Goal: Information Seeking & Learning: Find specific fact

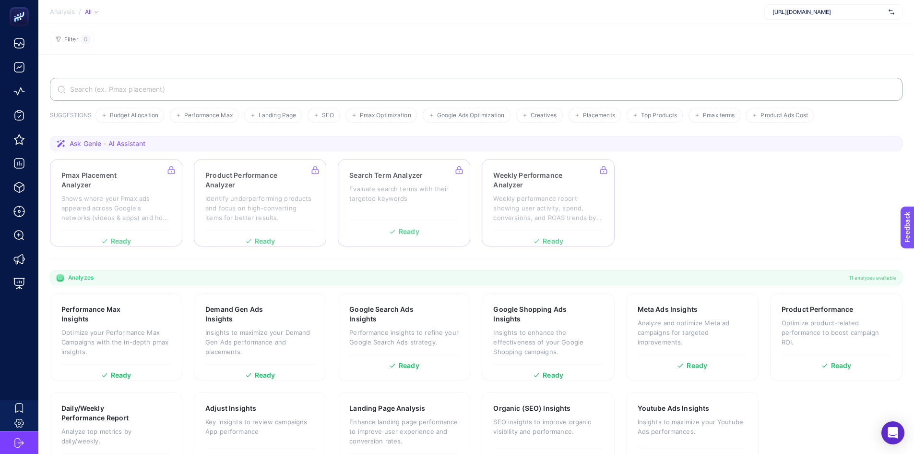
click at [821, 10] on span "[URL][DOMAIN_NAME]" at bounding box center [829, 12] width 112 height 8
click at [724, 49] on section "Filter 0" at bounding box center [476, 39] width 876 height 31
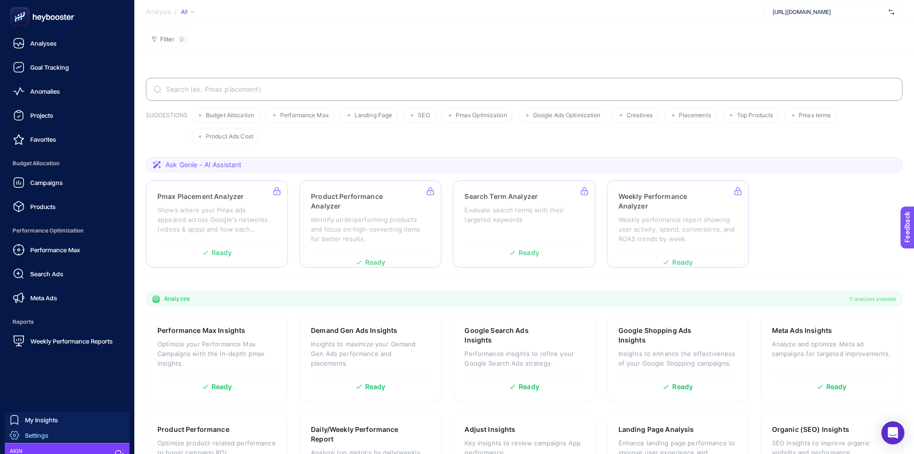
click at [61, 431] on link "Settings" at bounding box center [67, 434] width 125 height 15
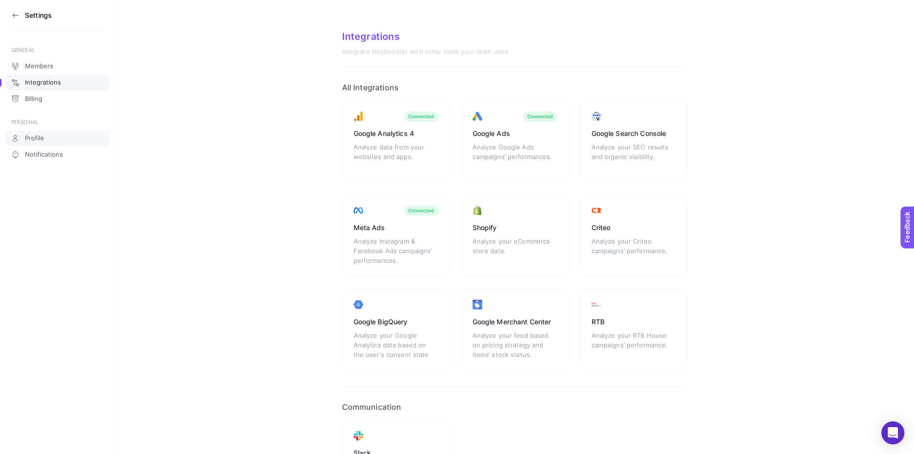
click at [34, 138] on span "Profile" at bounding box center [34, 138] width 19 height 8
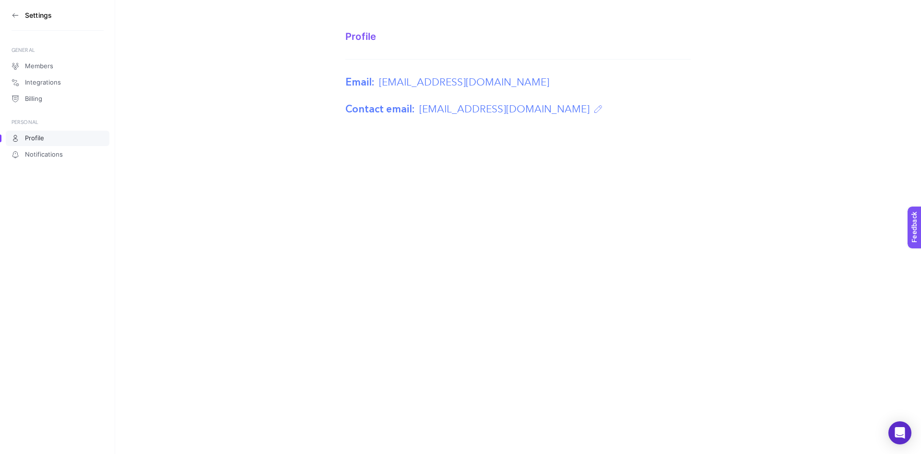
click at [13, 19] on section "Settings" at bounding box center [58, 15] width 92 height 31
click at [12, 18] on icon at bounding box center [16, 16] width 8 height 8
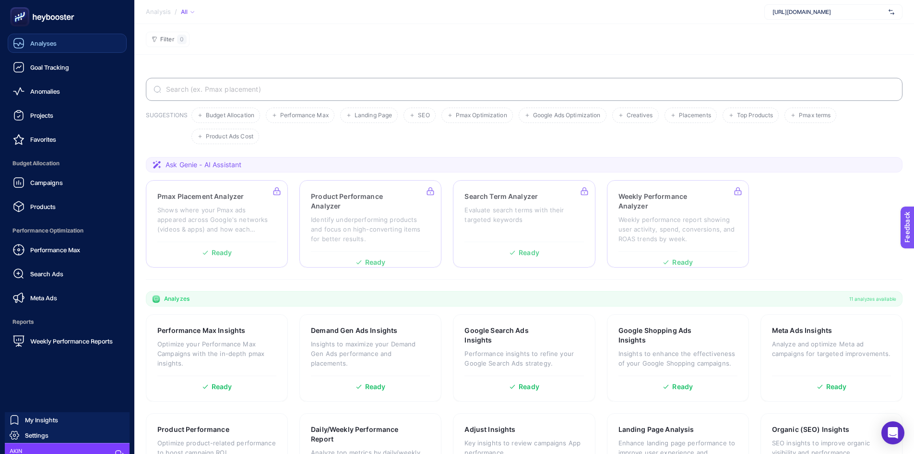
click at [19, 49] on link "Analyses" at bounding box center [67, 43] width 119 height 19
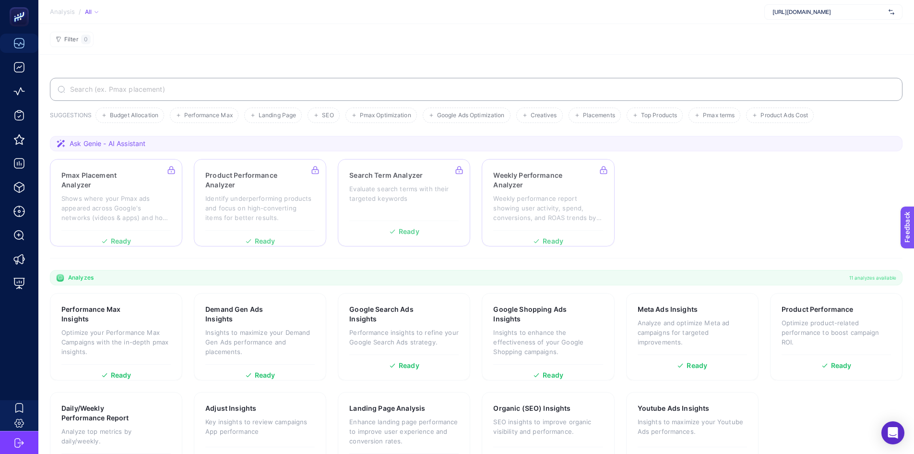
scroll to position [37, 0]
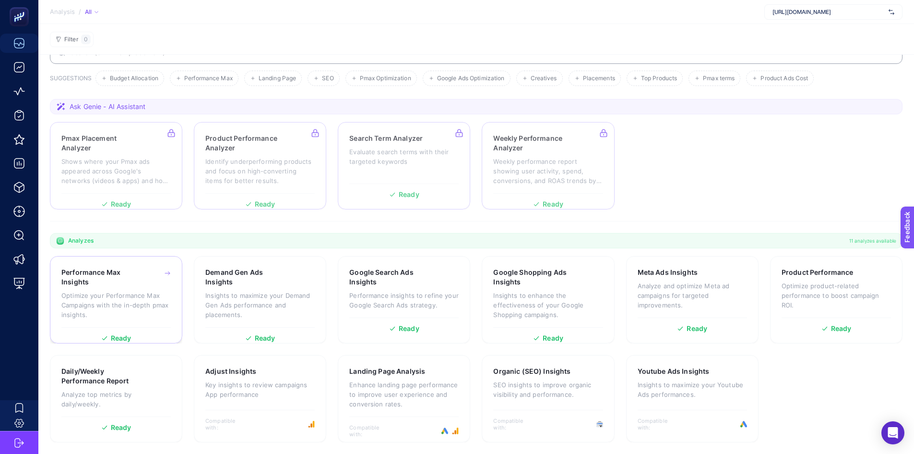
click at [150, 290] on div "Performance Max Insights Optimize your Performance Max Campaigns with the in-de…" at bounding box center [115, 297] width 109 height 60
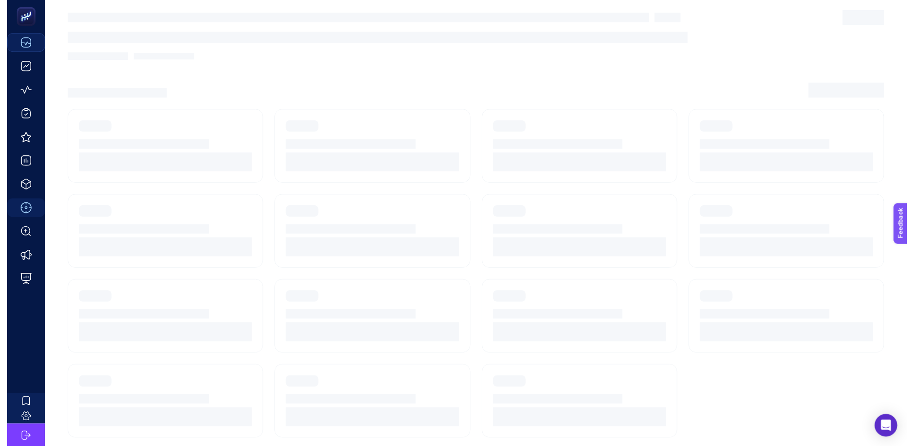
scroll to position [24, 0]
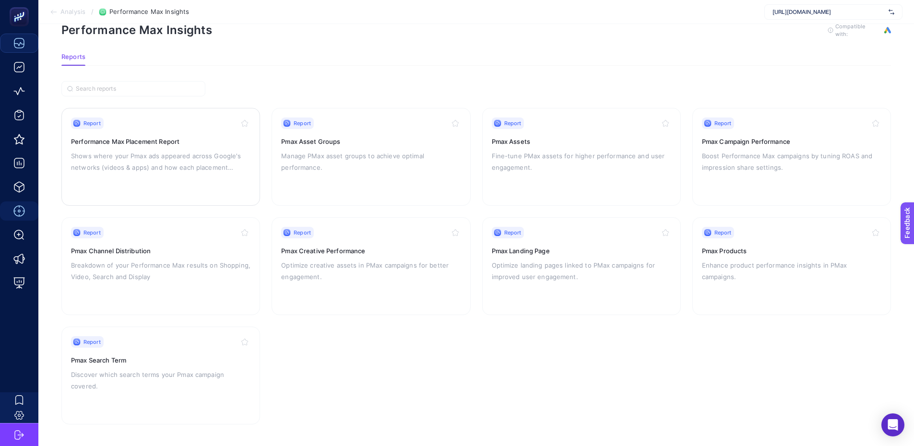
click at [167, 180] on div "Report Performance Max Placement Report Shows where your Pmax ads appeared acro…" at bounding box center [160, 157] width 179 height 79
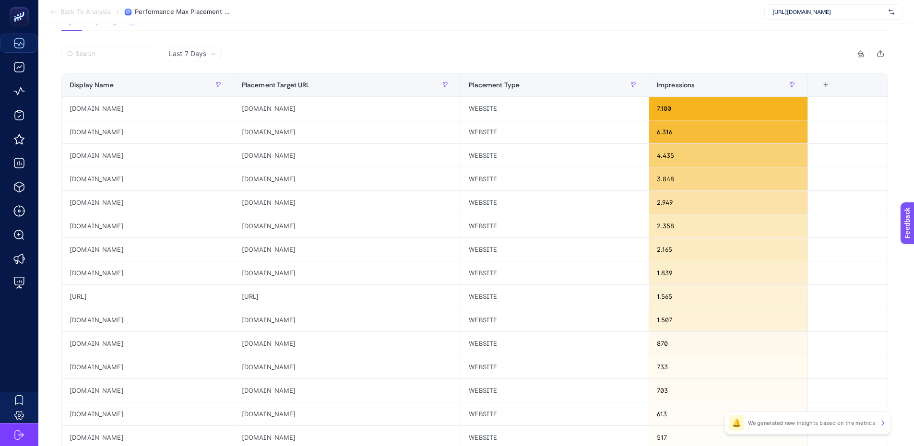
scroll to position [76, 0]
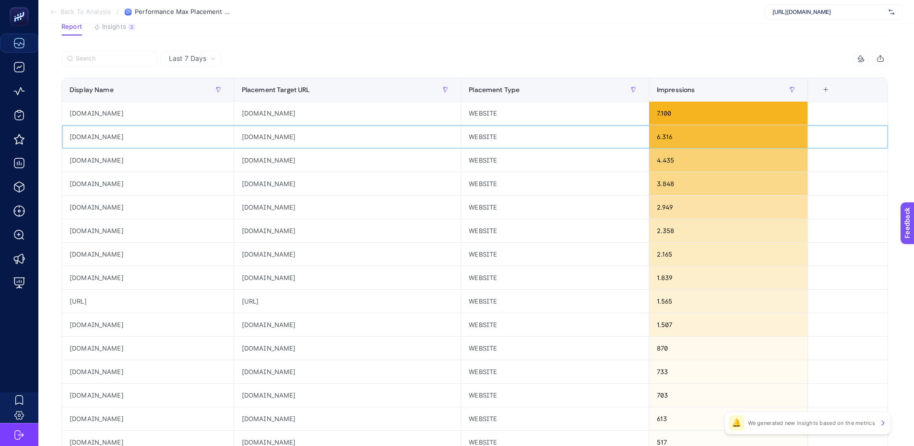
click at [94, 139] on div "[DOMAIN_NAME]" at bounding box center [148, 136] width 172 height 23
copy div "wpcoapage"
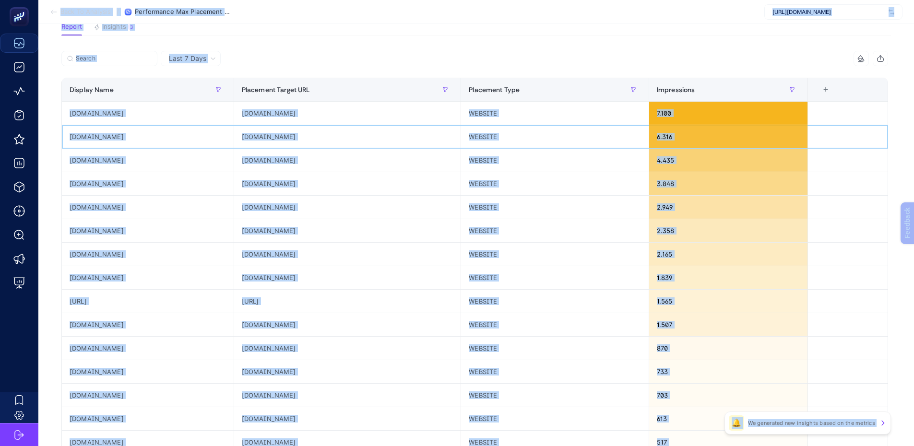
click at [94, 139] on div "[DOMAIN_NAME]" at bounding box center [148, 136] width 172 height 23
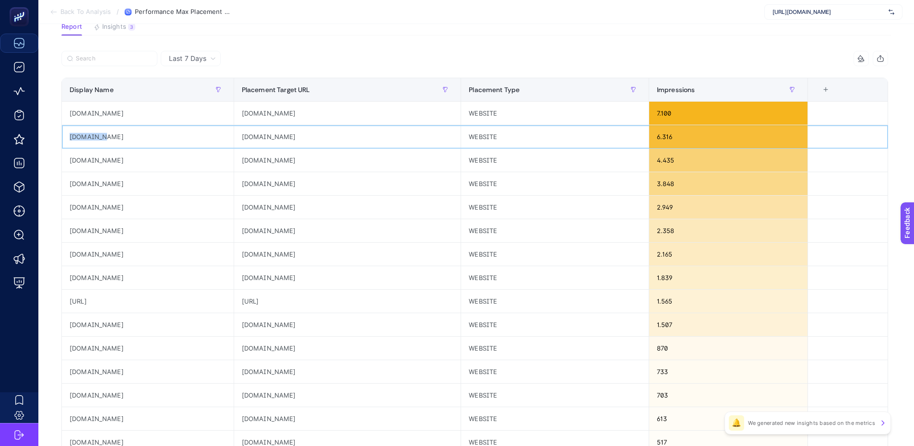
click at [94, 139] on div "[DOMAIN_NAME]" at bounding box center [148, 136] width 172 height 23
click at [882, 58] on button "button" at bounding box center [880, 58] width 15 height 15
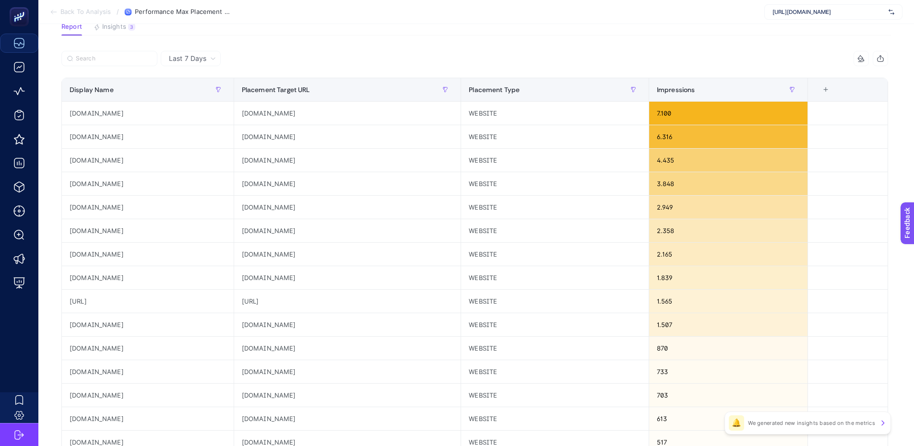
click at [210, 54] on div "Last 7 Days" at bounding box center [191, 58] width 60 height 15
click at [198, 97] on li "Last 30 Days" at bounding box center [191, 95] width 54 height 17
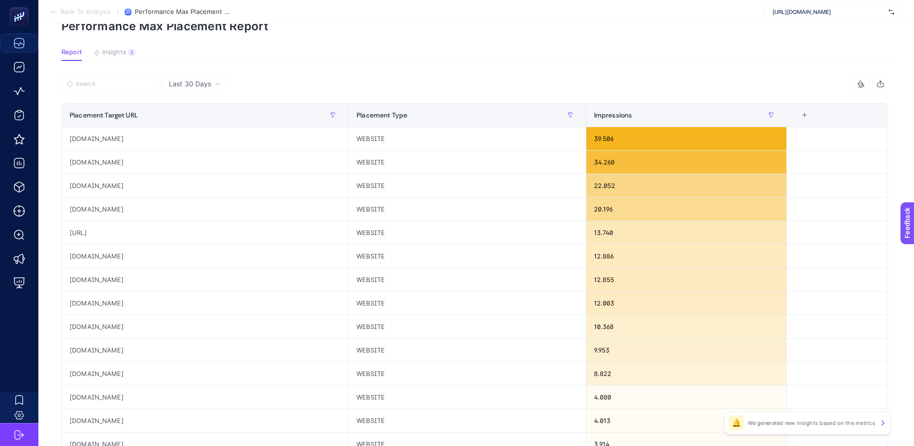
scroll to position [51, 0]
click at [100, 138] on div "[DOMAIN_NAME]" at bounding box center [205, 138] width 287 height 23
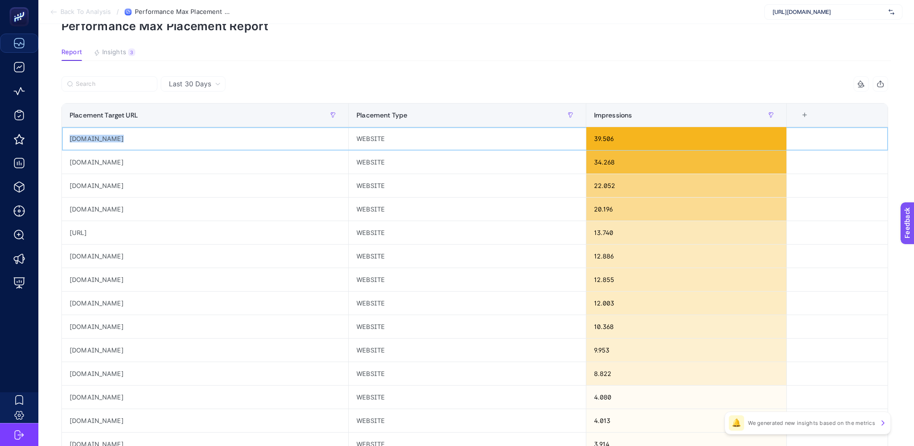
copy tr "[DOMAIN_NAME]"
click at [117, 161] on div "[DOMAIN_NAME]" at bounding box center [205, 162] width 287 height 23
copy tr "[DOMAIN_NAME]"
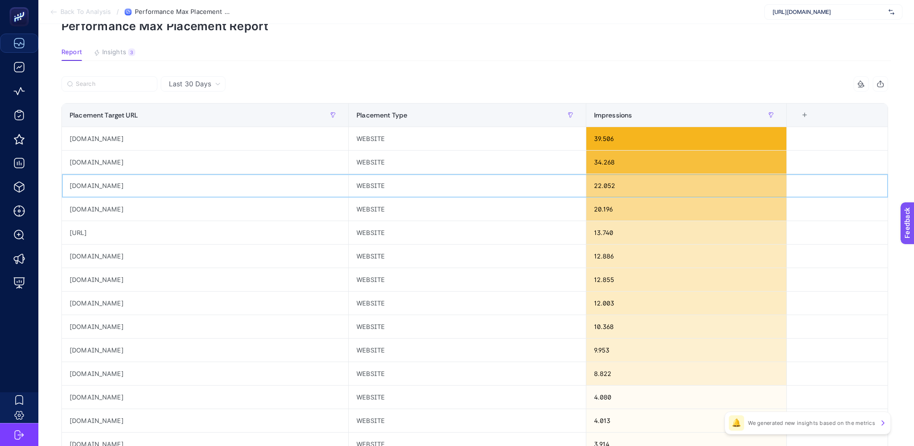
click at [101, 184] on div "[DOMAIN_NAME]" at bounding box center [205, 185] width 287 height 23
copy tr "[DOMAIN_NAME]"
click at [101, 184] on div "[DOMAIN_NAME]" at bounding box center [205, 185] width 287 height 23
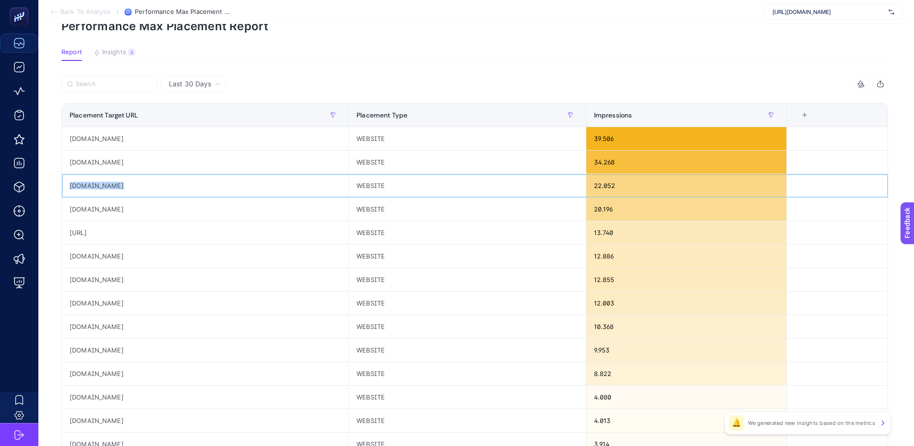
copy tr "[DOMAIN_NAME]"
click at [272, 164] on div "[DOMAIN_NAME]" at bounding box center [205, 162] width 287 height 23
click at [112, 163] on div "[DOMAIN_NAME]" at bounding box center [205, 162] width 287 height 23
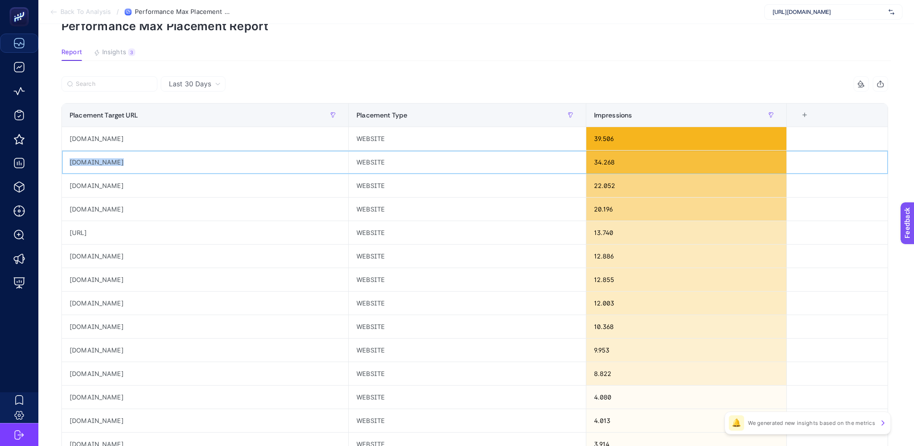
copy tr "[DOMAIN_NAME]"
click at [94, 135] on div "[DOMAIN_NAME]" at bounding box center [205, 138] width 287 height 23
copy tr "[DOMAIN_NAME]"
